Goal: Task Accomplishment & Management: Complete application form

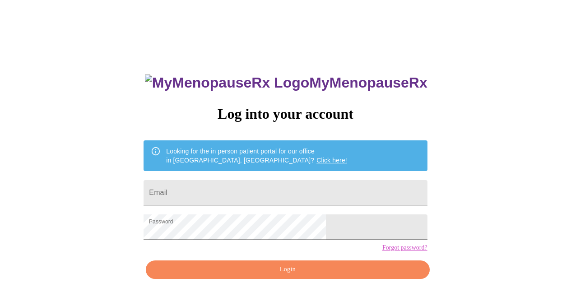
click at [241, 189] on input "Email" at bounding box center [284, 192] width 283 height 25
type input "[PERSON_NAME][EMAIL_ADDRESS][DOMAIN_NAME]"
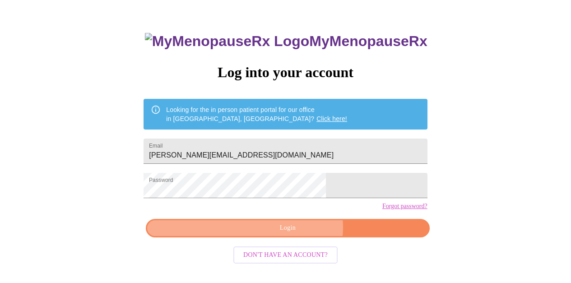
click at [295, 234] on span "Login" at bounding box center [287, 227] width 262 height 11
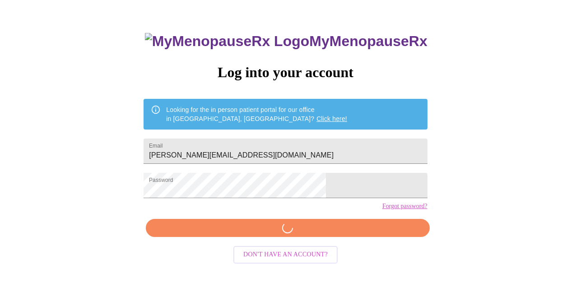
scroll to position [41, 0]
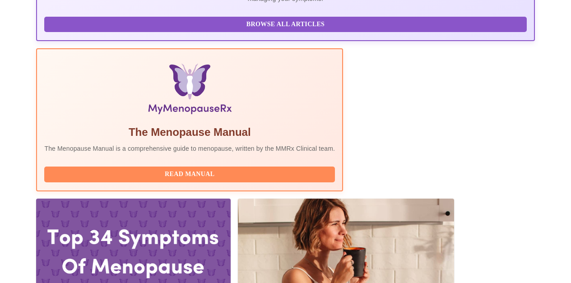
scroll to position [255, 0]
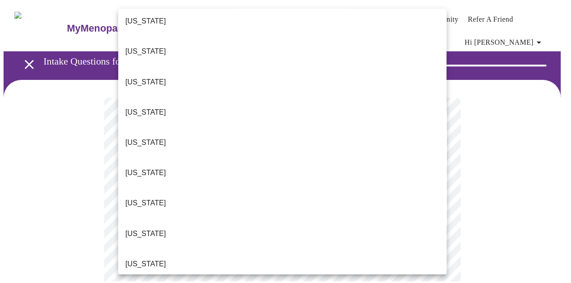
scroll to position [135, 0]
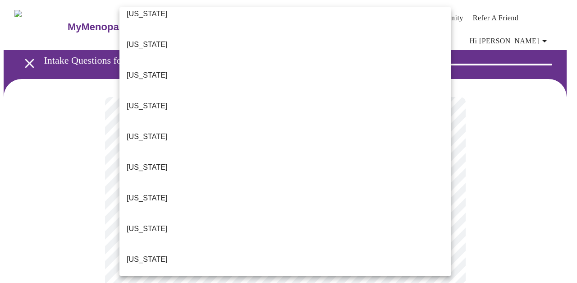
click at [137, 254] on p "[US_STATE]" at bounding box center [147, 259] width 41 height 11
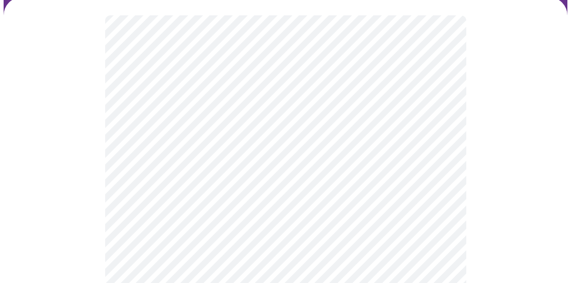
scroll to position [85, 0]
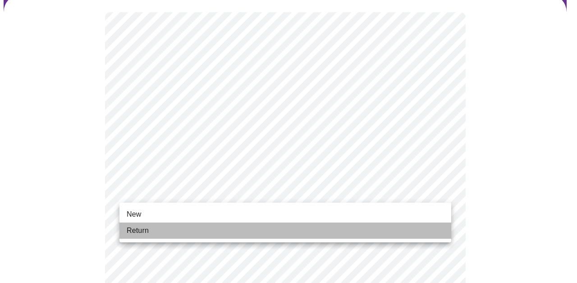
click at [219, 230] on li "Return" at bounding box center [286, 230] width 332 height 16
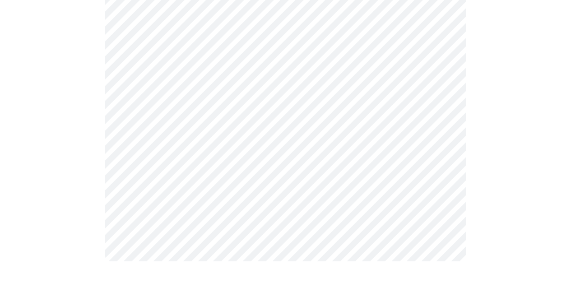
scroll to position [0, 0]
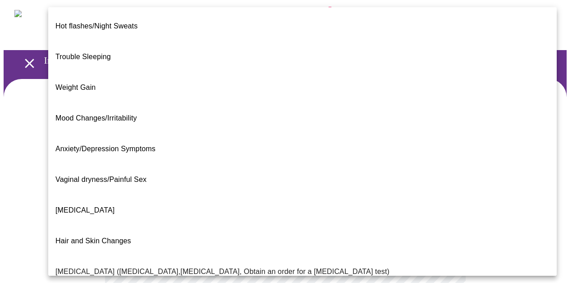
click at [248, 202] on body "MyMenopauseRx Appointments Messaging Labs 1 Uploads Medications Community Refer…" at bounding box center [289, 281] width 570 height 555
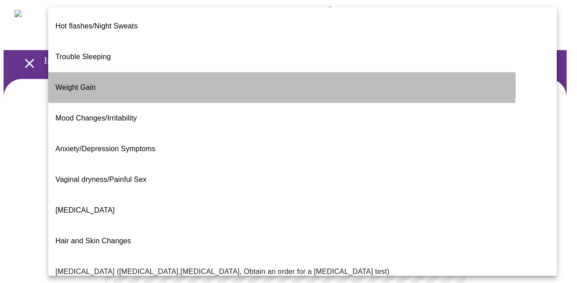
click at [128, 72] on li "Weight Gain" at bounding box center [302, 87] width 509 height 31
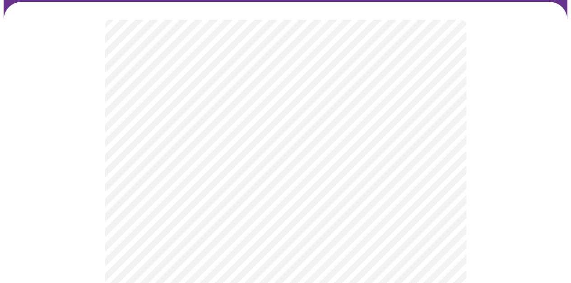
scroll to position [80, 0]
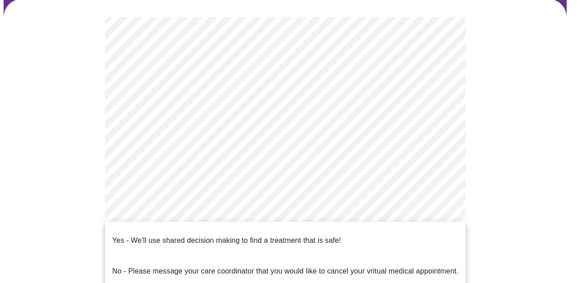
click at [266, 208] on body "MyMenopauseRx Appointments Messaging Labs 1 Uploads Medications Community Refer…" at bounding box center [289, 198] width 570 height 549
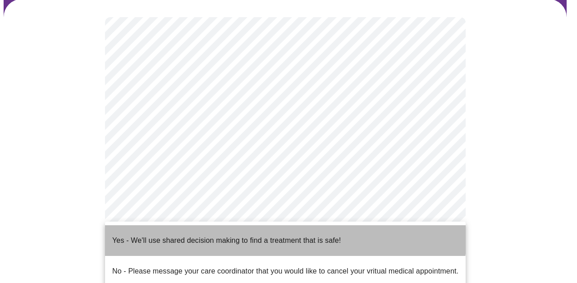
click at [249, 235] on p "Yes - We'll use shared decision making to find a treatment that is safe!" at bounding box center [226, 240] width 229 height 11
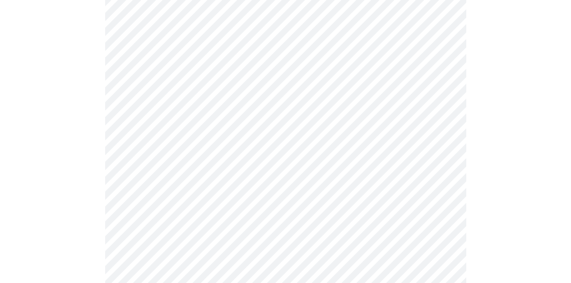
scroll to position [0, 0]
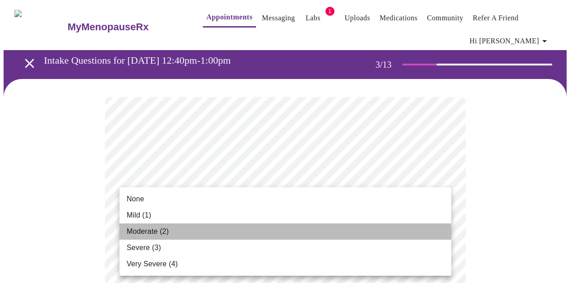
click at [166, 232] on span "Moderate (2)" at bounding box center [148, 231] width 42 height 11
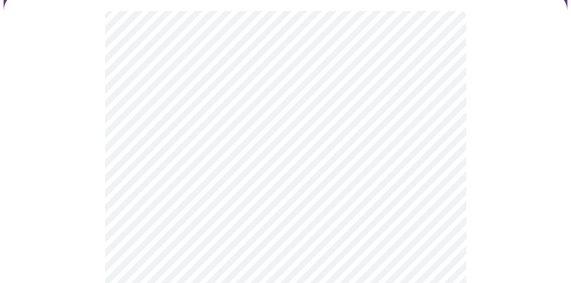
scroll to position [88, 0]
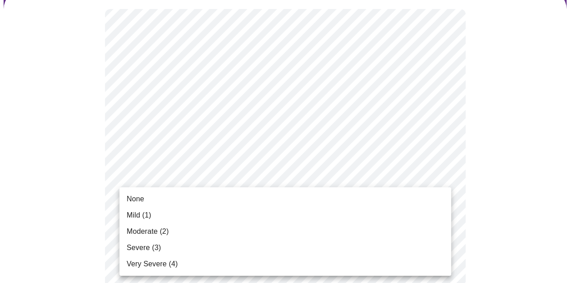
click at [177, 203] on li "None" at bounding box center [286, 199] width 332 height 16
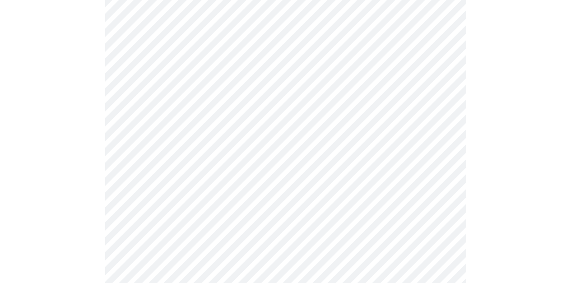
scroll to position [158, 0]
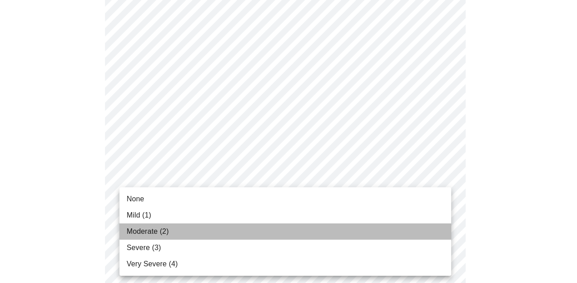
click at [173, 232] on li "Moderate (2)" at bounding box center [286, 231] width 332 height 16
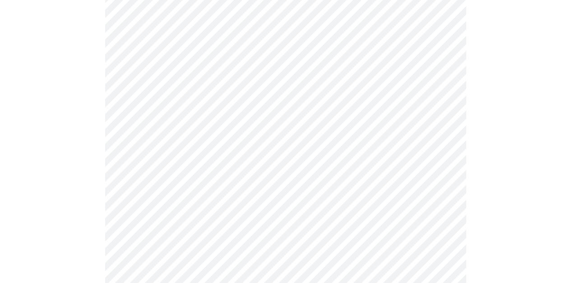
scroll to position [237, 0]
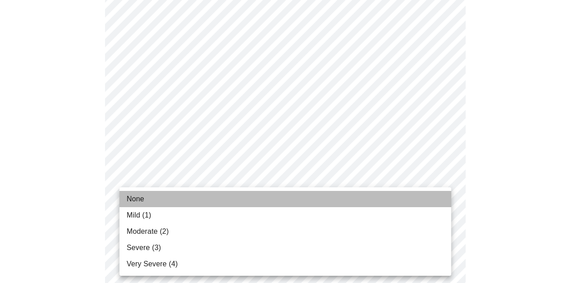
click at [156, 198] on li "None" at bounding box center [286, 199] width 332 height 16
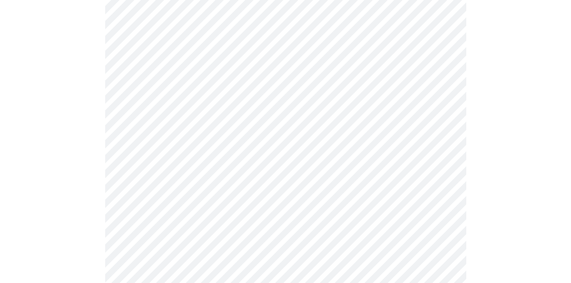
scroll to position [315, 0]
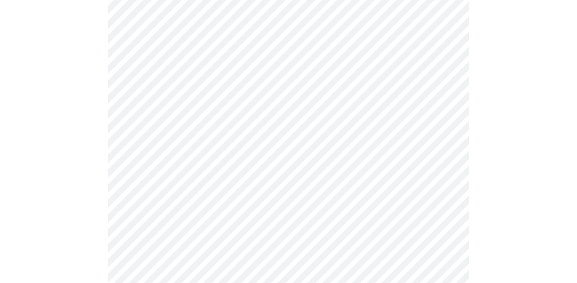
click at [205, 160] on body "MyMenopauseRx Appointments Messaging Labs 1 Uploads Medications Community Refer…" at bounding box center [289, 270] width 570 height 1162
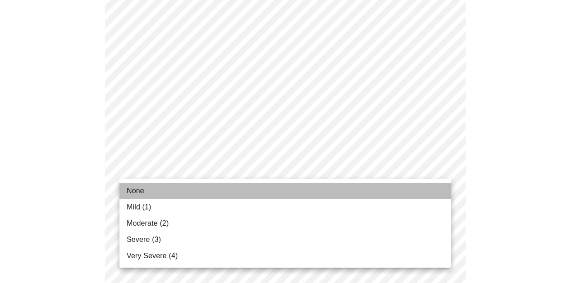
click at [167, 187] on li "None" at bounding box center [286, 191] width 332 height 16
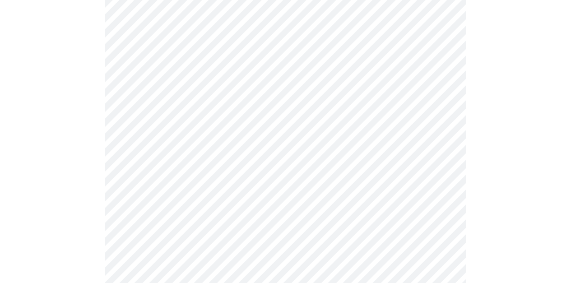
scroll to position [367, 0]
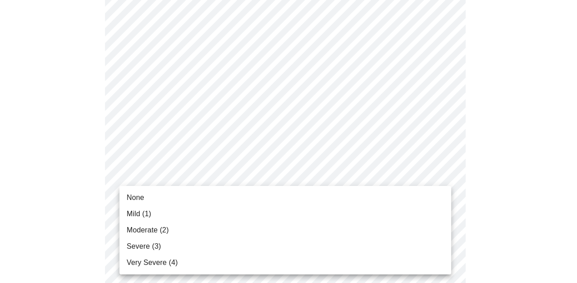
click at [164, 168] on body "MyMenopauseRx Appointments Messaging Labs 1 Uploads Medications Community Refer…" at bounding box center [289, 211] width 570 height 1149
click at [142, 198] on span "None" at bounding box center [136, 197] width 18 height 11
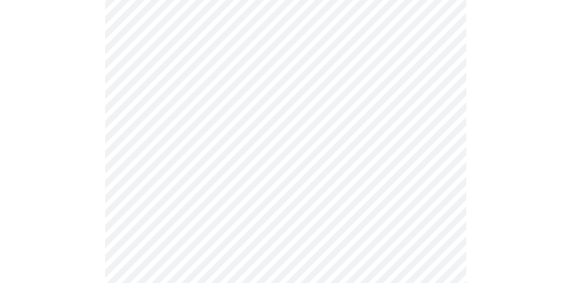
scroll to position [440, 0]
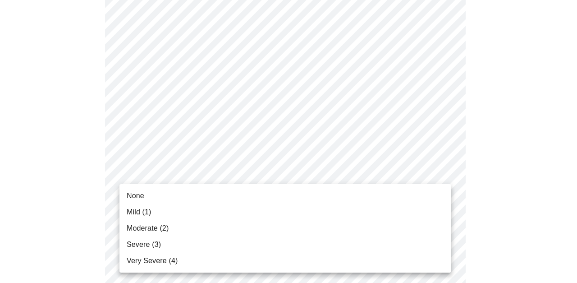
click at [175, 176] on body "MyMenopauseRx Appointments Messaging Labs 1 Uploads Medications Community Refer…" at bounding box center [289, 132] width 570 height 1137
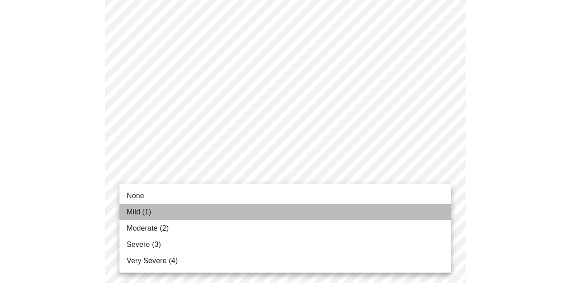
click at [156, 207] on li "Mild (1)" at bounding box center [286, 212] width 332 height 16
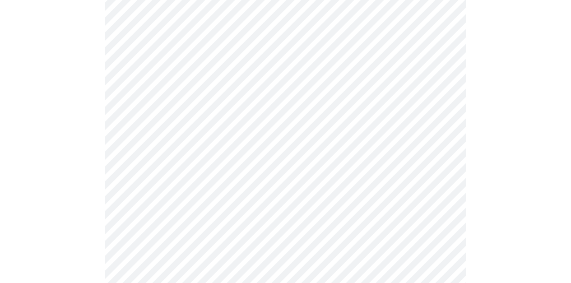
scroll to position [512, 0]
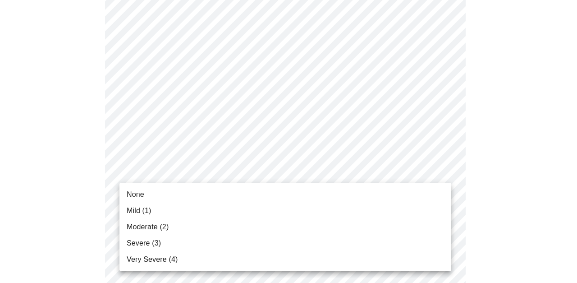
click at [179, 175] on body "MyMenopauseRx Appointments Messaging Labs 1 Uploads Medications Community Refer…" at bounding box center [289, 53] width 570 height 1124
click at [155, 190] on li "None" at bounding box center [286, 194] width 332 height 16
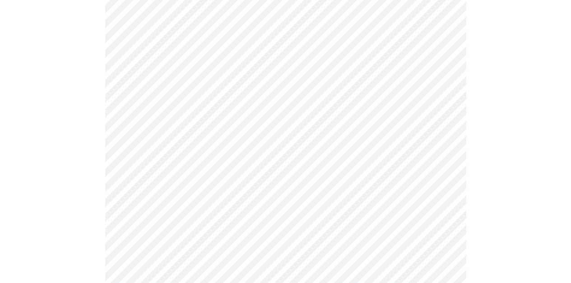
scroll to position [579, 0]
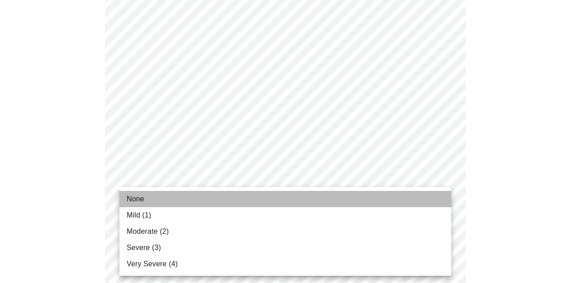
click at [150, 196] on li "None" at bounding box center [286, 199] width 332 height 16
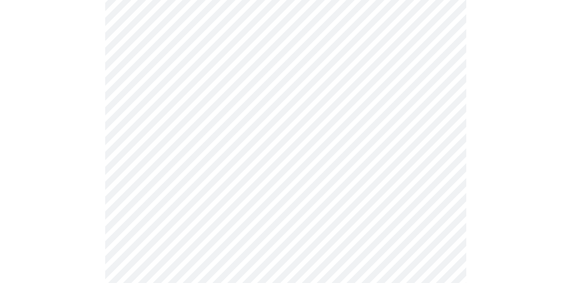
scroll to position [631, 0]
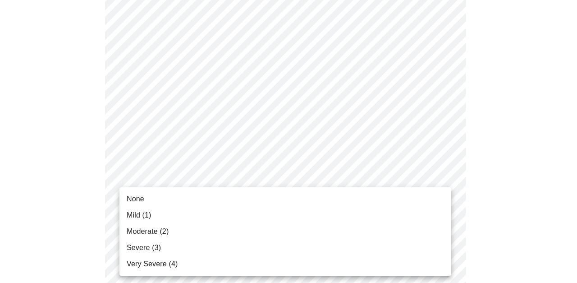
click at [151, 212] on span "Mild (1)" at bounding box center [139, 215] width 25 height 11
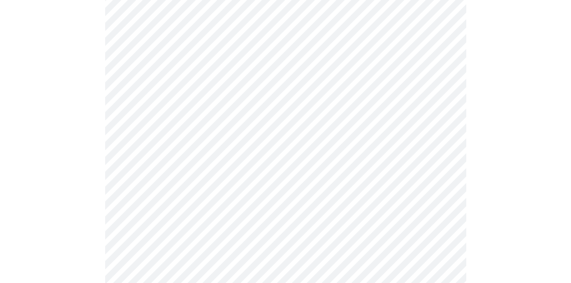
scroll to position [685, 0]
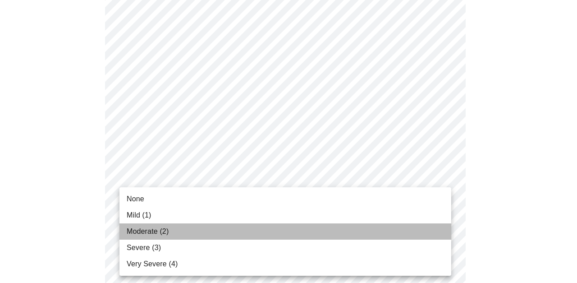
click at [164, 233] on span "Moderate (2)" at bounding box center [148, 231] width 42 height 11
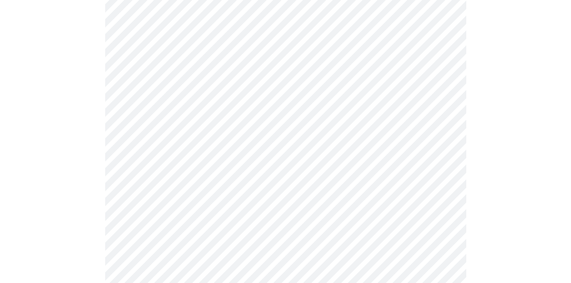
scroll to position [495, 0]
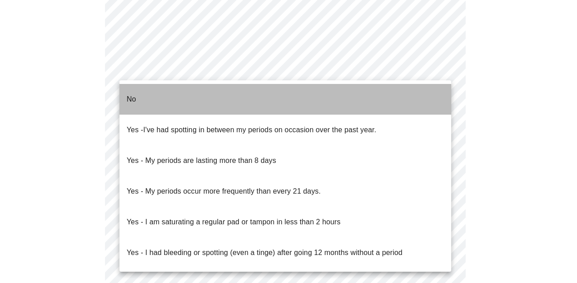
click at [161, 87] on li "No" at bounding box center [286, 99] width 332 height 31
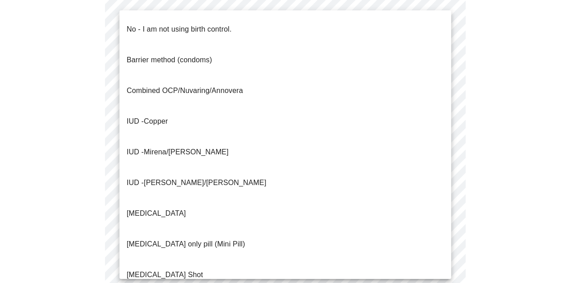
click at [179, 24] on p "No - I am not using birth control." at bounding box center [179, 29] width 105 height 11
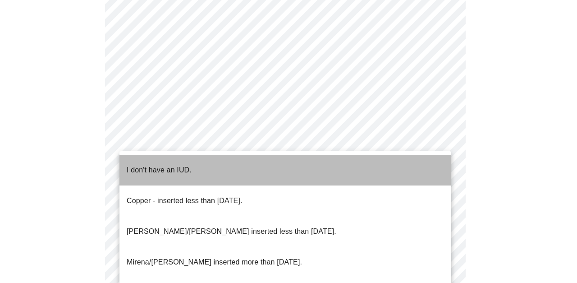
click at [174, 165] on p "I don't have an IUD." at bounding box center [159, 170] width 65 height 11
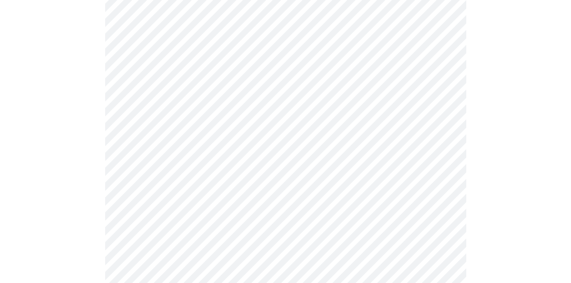
scroll to position [577, 0]
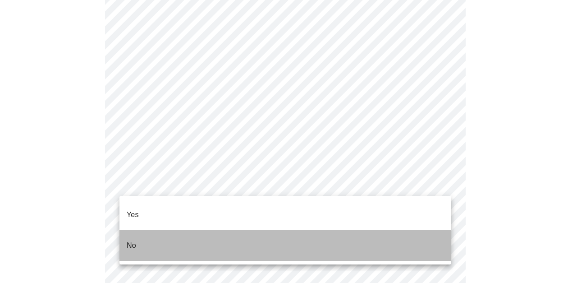
click at [141, 230] on li "No" at bounding box center [286, 245] width 332 height 31
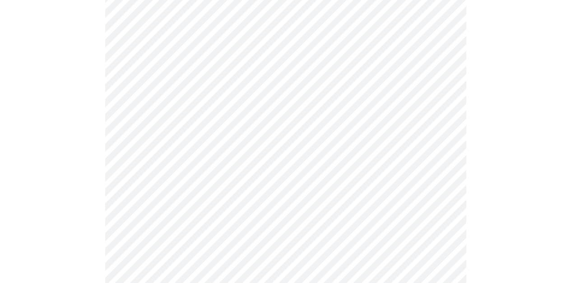
scroll to position [0, 0]
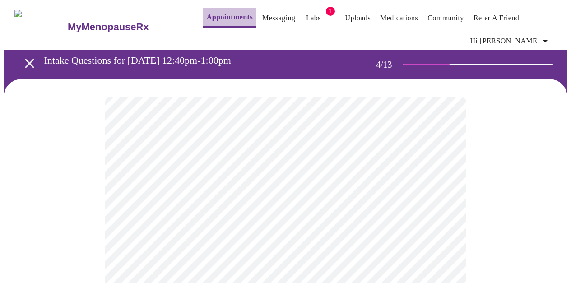
click at [216, 15] on link "Appointments" at bounding box center [230, 17] width 46 height 13
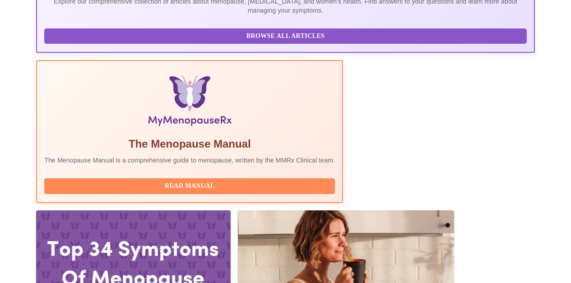
scroll to position [253, 0]
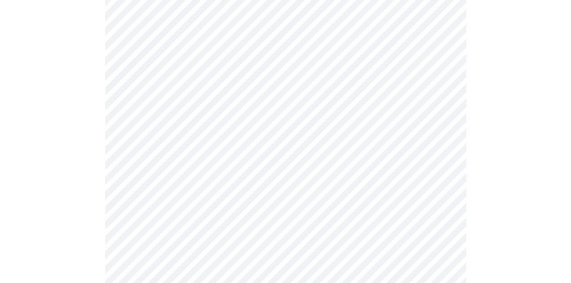
scroll to position [341, 0]
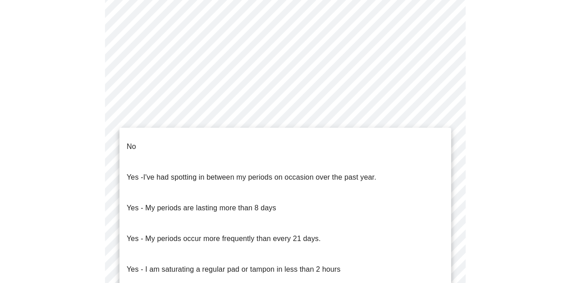
click at [345, 217] on body "MyMenopauseRx Appointments Messaging Labs 1 Uploads Medications Community Refer…" at bounding box center [289, 114] width 570 height 903
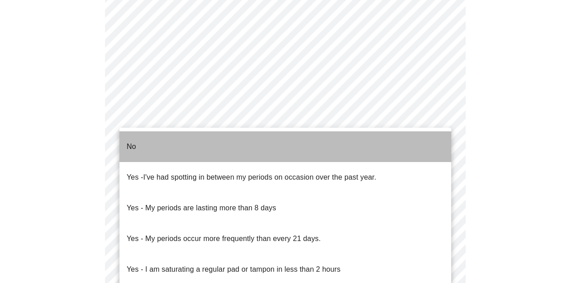
click at [203, 145] on li "No" at bounding box center [286, 146] width 332 height 31
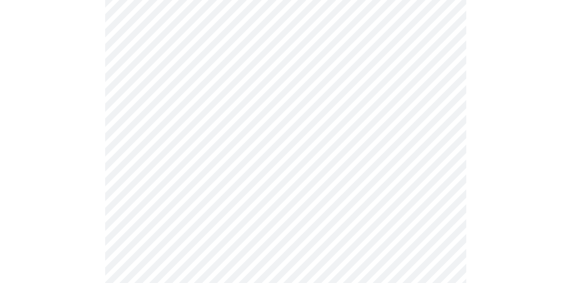
scroll to position [471, 0]
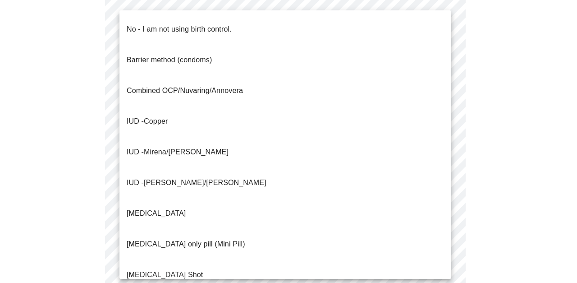
click at [203, 24] on p "No - I am not using birth control." at bounding box center [179, 29] width 105 height 11
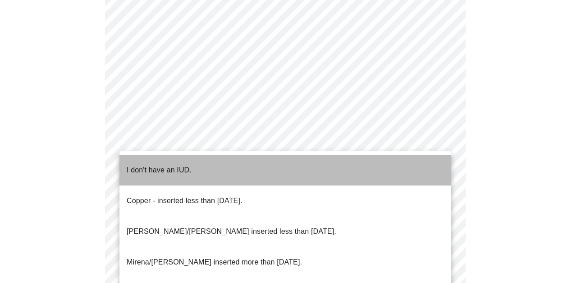
click at [170, 165] on p "I don't have an IUD." at bounding box center [159, 170] width 65 height 11
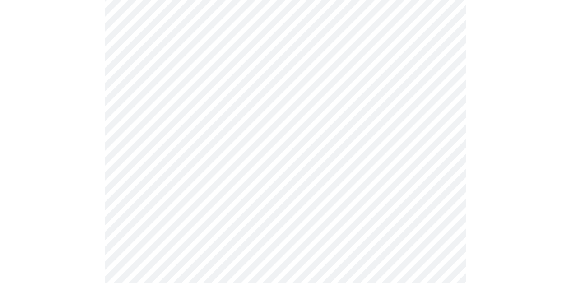
scroll to position [554, 0]
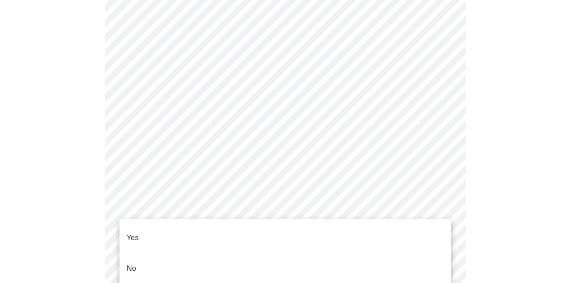
click at [164, 253] on li "No" at bounding box center [286, 268] width 332 height 31
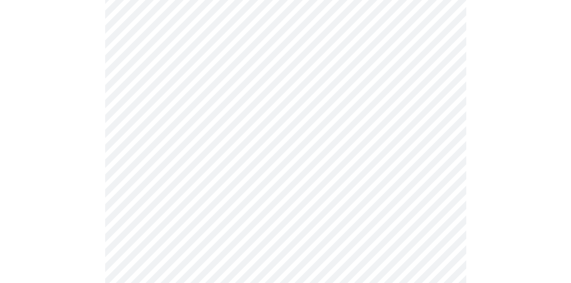
scroll to position [0, 0]
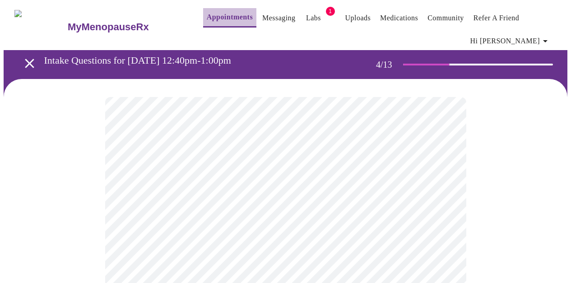
click at [208, 17] on link "Appointments" at bounding box center [230, 17] width 46 height 13
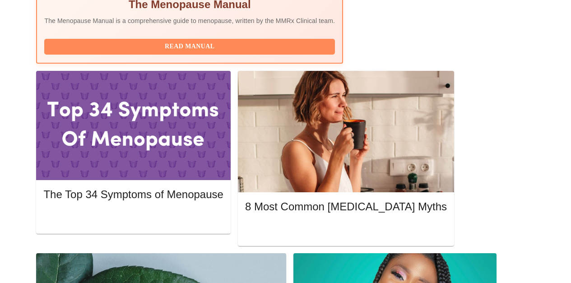
scroll to position [376, 0]
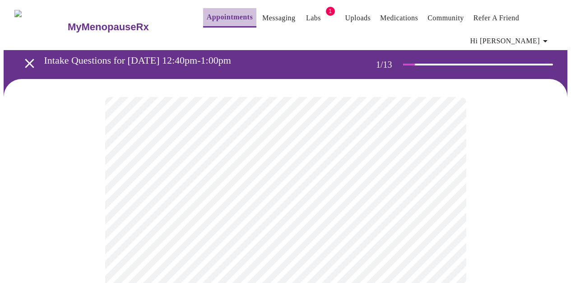
click at [219, 12] on link "Appointments" at bounding box center [230, 17] width 46 height 13
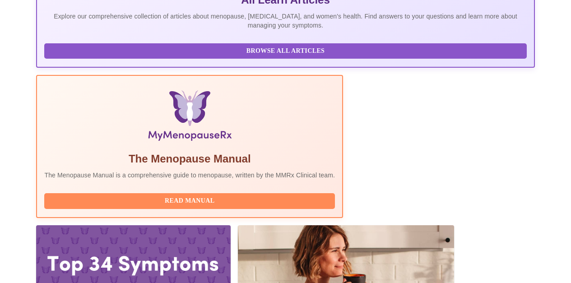
scroll to position [247, 0]
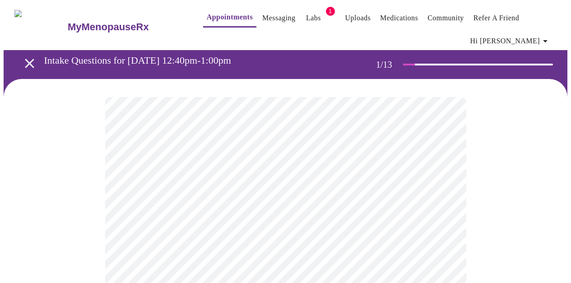
click at [441, 64] on div at bounding box center [478, 65] width 150 height 2
click at [438, 59] on div "1 / 13" at bounding box center [466, 65] width 180 height 28
click at [262, 13] on link "Messaging" at bounding box center [278, 18] width 33 height 13
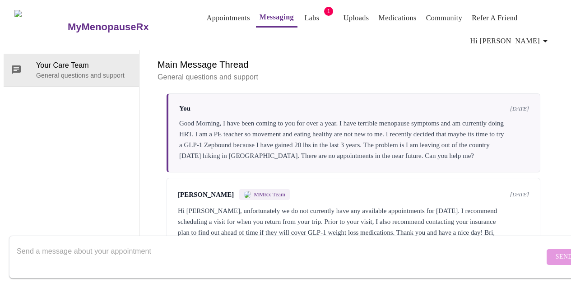
scroll to position [988, 0]
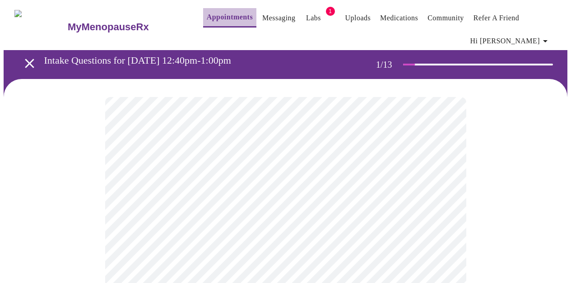
click at [207, 11] on link "Appointments" at bounding box center [230, 17] width 46 height 13
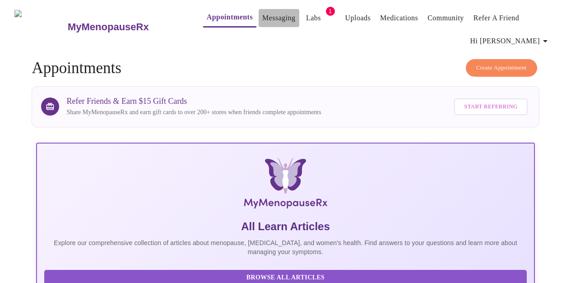
click at [266, 13] on link "Messaging" at bounding box center [278, 18] width 33 height 13
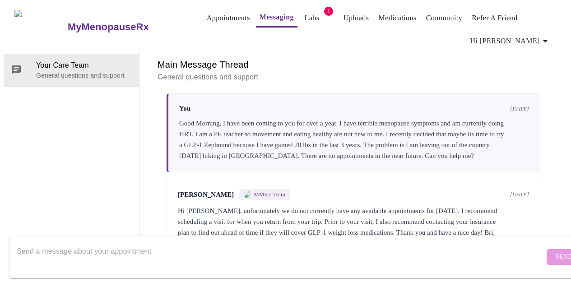
scroll to position [988, 0]
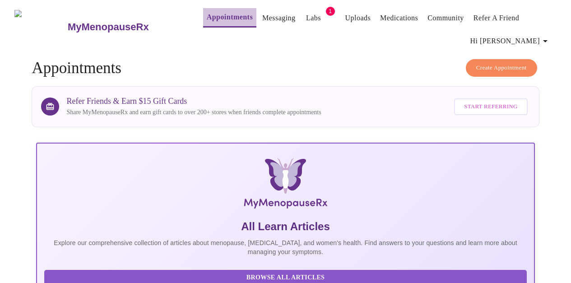
click at [207, 13] on link "Appointments" at bounding box center [230, 17] width 46 height 13
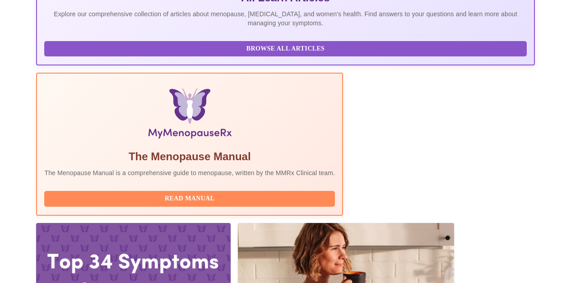
scroll to position [230, 0]
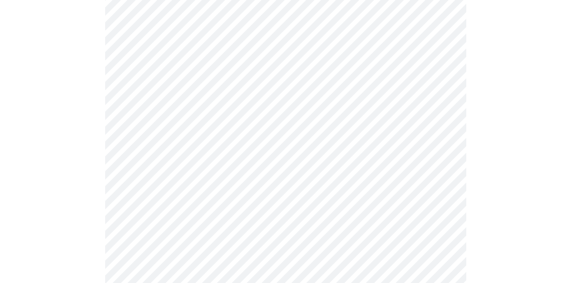
scroll to position [345, 0]
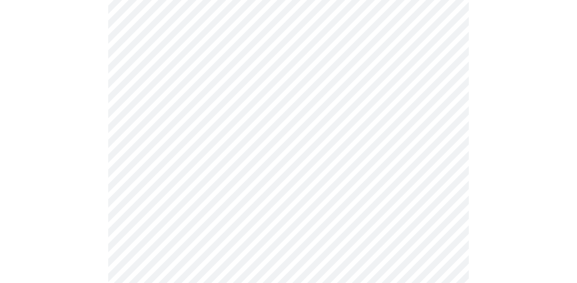
click at [272, 213] on body "MyMenopauseRx Appointments Messaging Labs 1 Uploads Medications Community Refer…" at bounding box center [289, 110] width 570 height 903
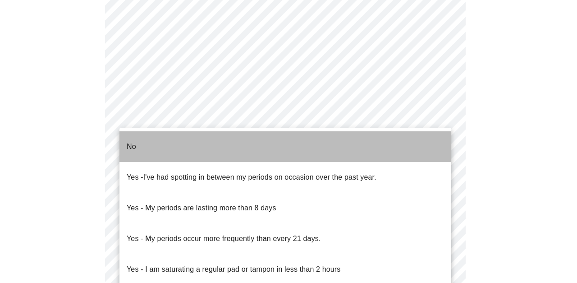
click at [152, 142] on li "No" at bounding box center [286, 146] width 332 height 31
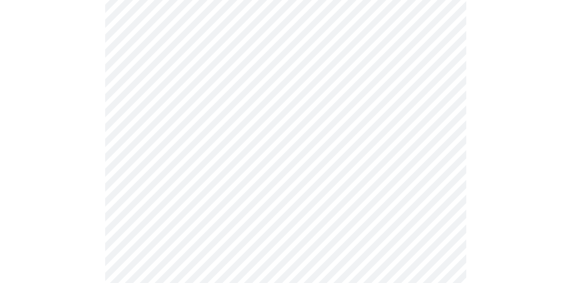
scroll to position [437, 0]
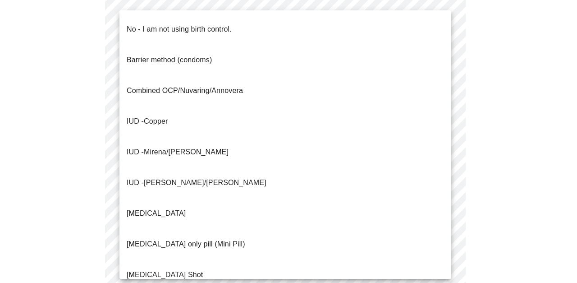
click at [179, 196] on body "MyMenopauseRx Appointments Messaging Labs 1 Uploads Medications Community Refer…" at bounding box center [289, 15] width 570 height 898
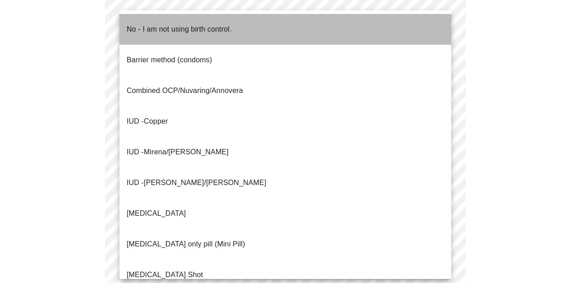
click at [214, 26] on p "No - I am not using birth control." at bounding box center [179, 29] width 105 height 11
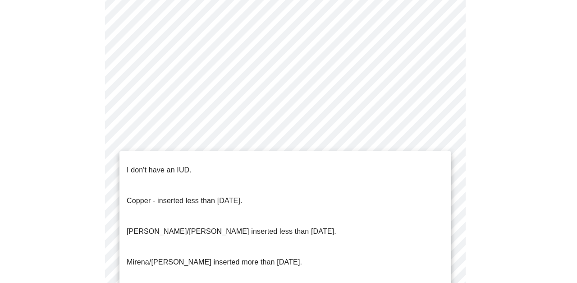
click at [179, 250] on body "MyMenopauseRx Appointments Messaging Labs 1 Uploads Medications Community Refer…" at bounding box center [289, 12] width 570 height 892
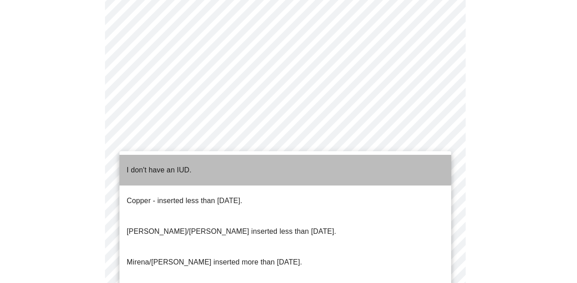
click at [181, 157] on li "I don't have an IUD." at bounding box center [286, 170] width 332 height 31
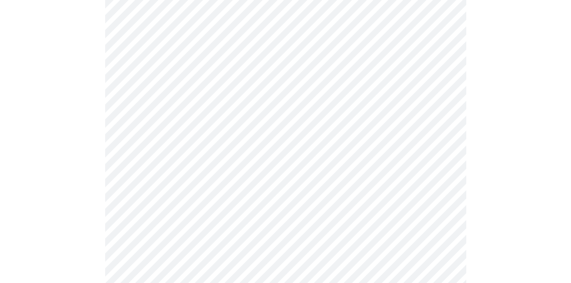
scroll to position [549, 0]
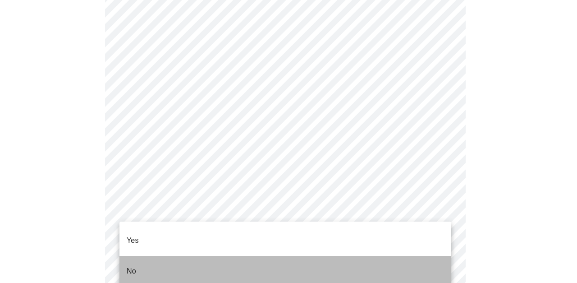
click at [139, 256] on li "No" at bounding box center [286, 271] width 332 height 31
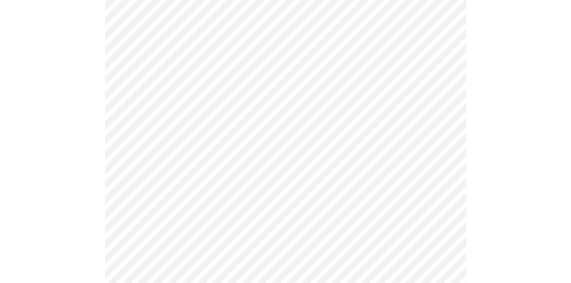
scroll to position [197, 0]
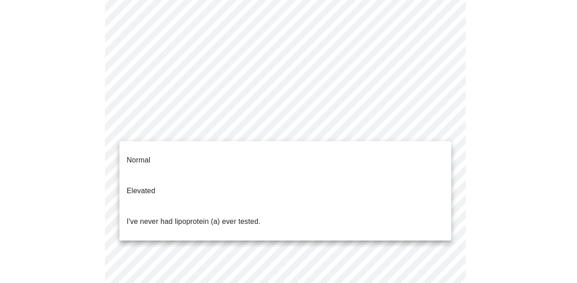
click at [373, 124] on body "MyMenopauseRx Appointments Messaging Labs 1 Uploads Medications Community Refer…" at bounding box center [289, 146] width 570 height 679
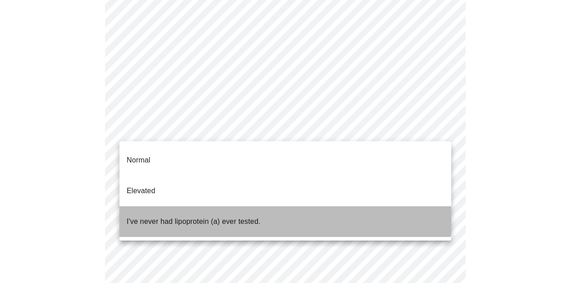
click at [257, 216] on p "I've never had lipoprotein (a) ever tested." at bounding box center [194, 221] width 134 height 11
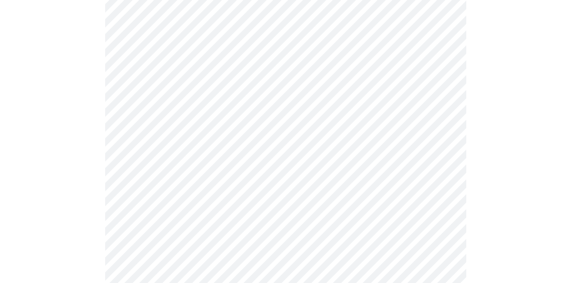
scroll to position [2414, 0]
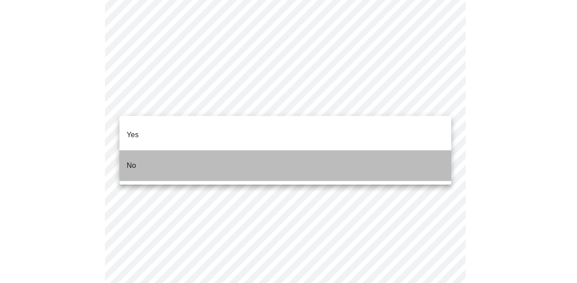
click at [180, 150] on li "No" at bounding box center [286, 165] width 332 height 31
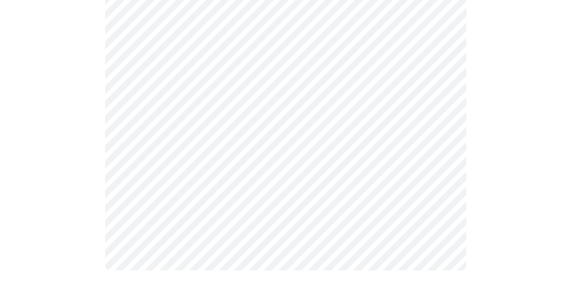
scroll to position [460, 0]
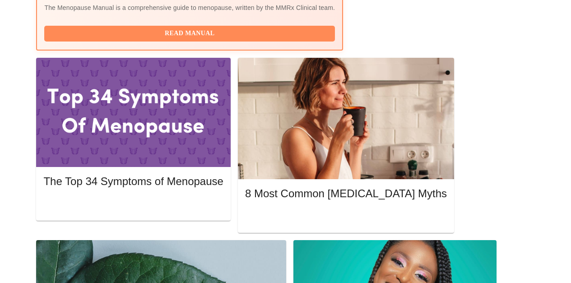
scroll to position [359, 0]
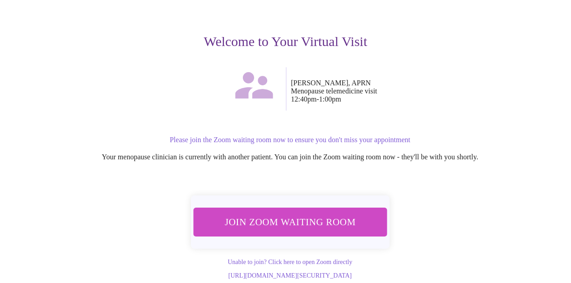
scroll to position [104, 0]
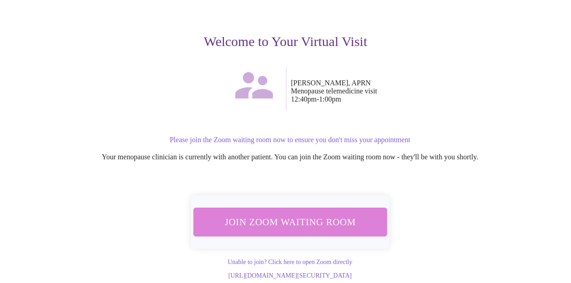
click at [310, 213] on span "Join Zoom Waiting Room" at bounding box center [290, 221] width 170 height 17
